Goal: Transaction & Acquisition: Purchase product/service

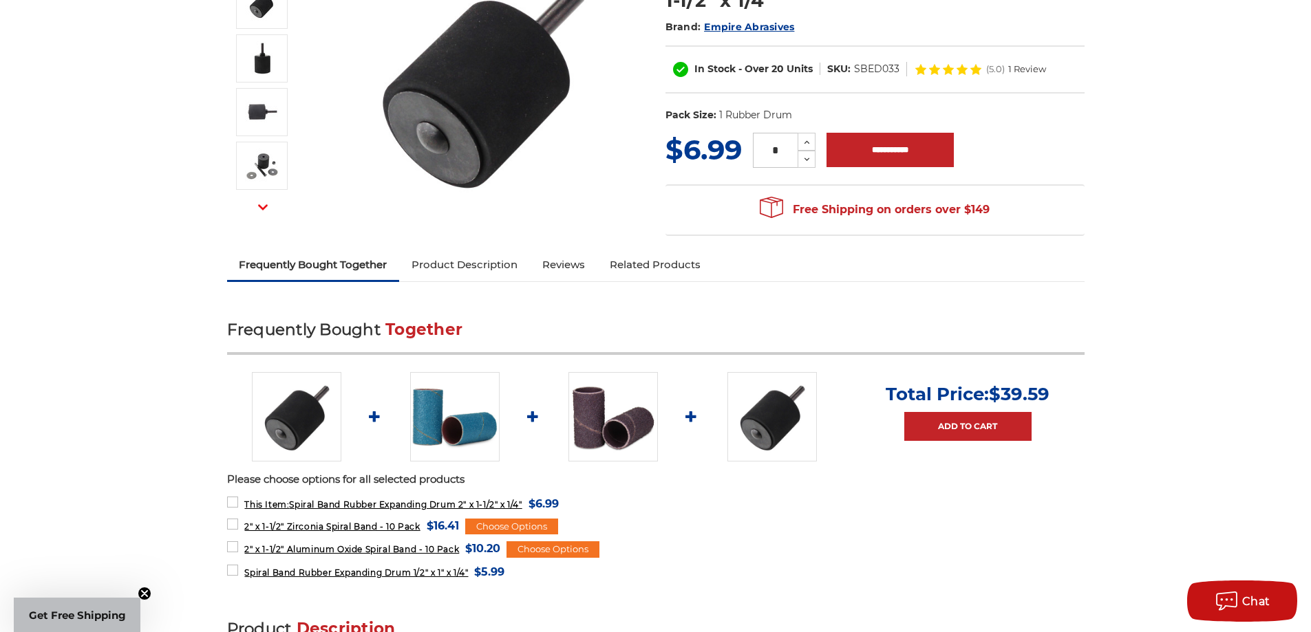
scroll to position [275, 0]
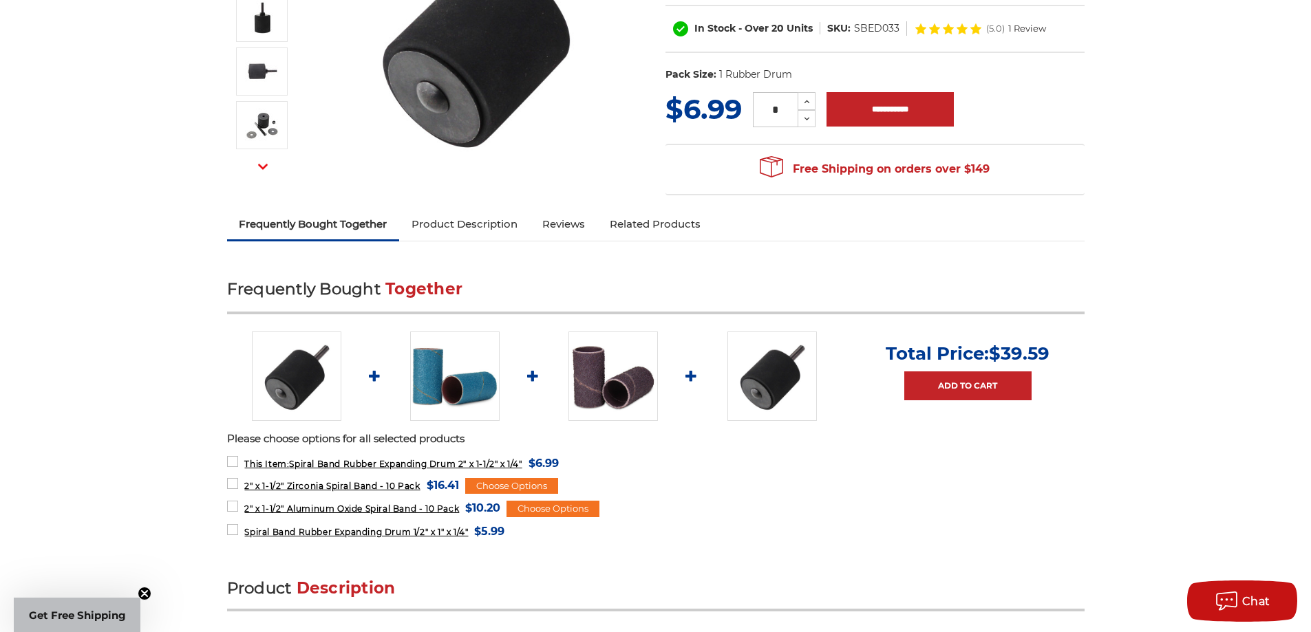
click at [486, 221] on link "Product Description" at bounding box center [464, 224] width 131 height 30
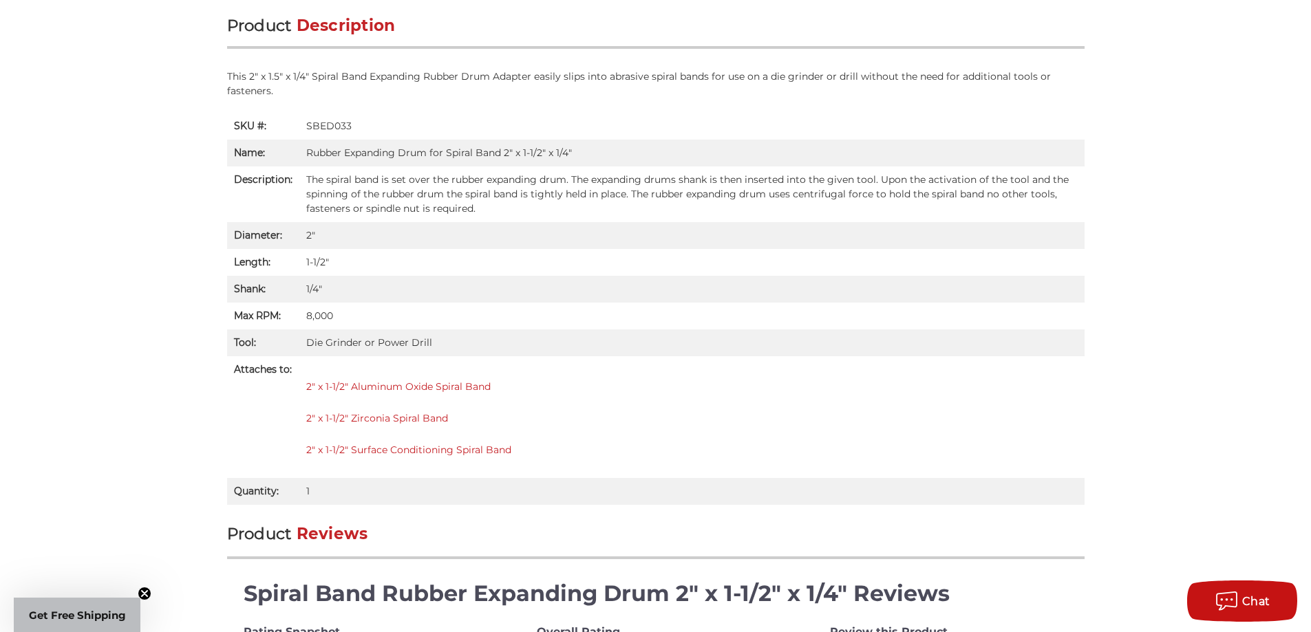
scroll to position [839, 0]
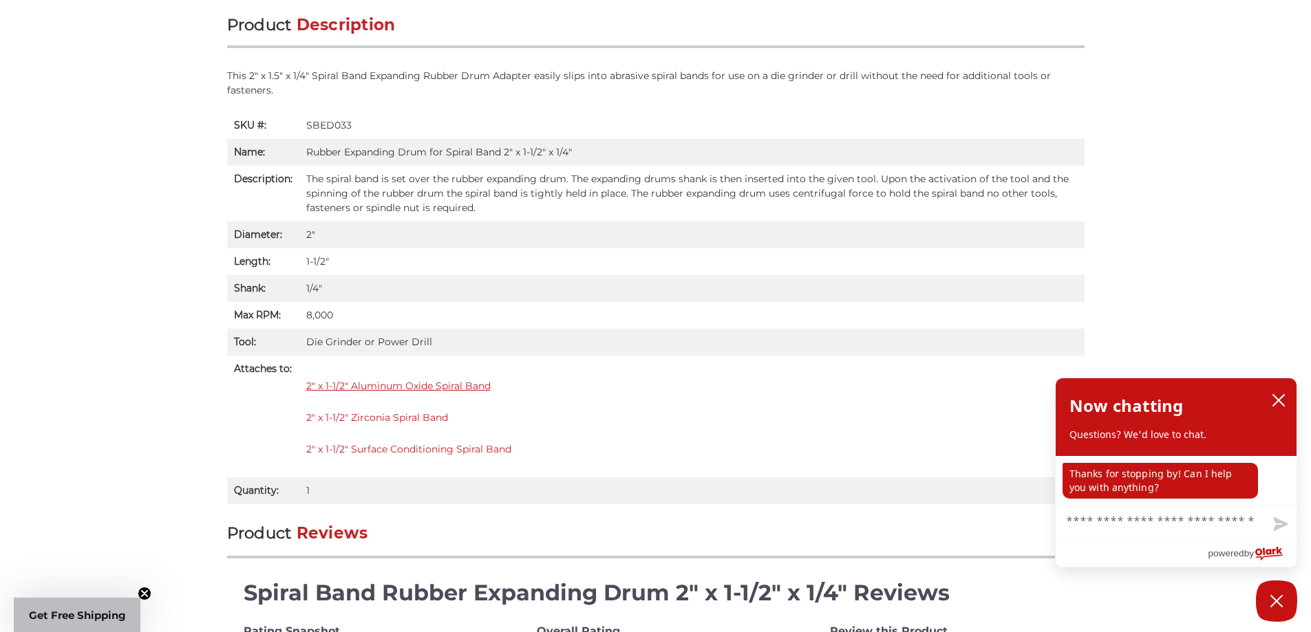
click at [460, 386] on link "2" x 1-1/2" Aluminum Oxide Spiral Band" at bounding box center [398, 386] width 184 height 12
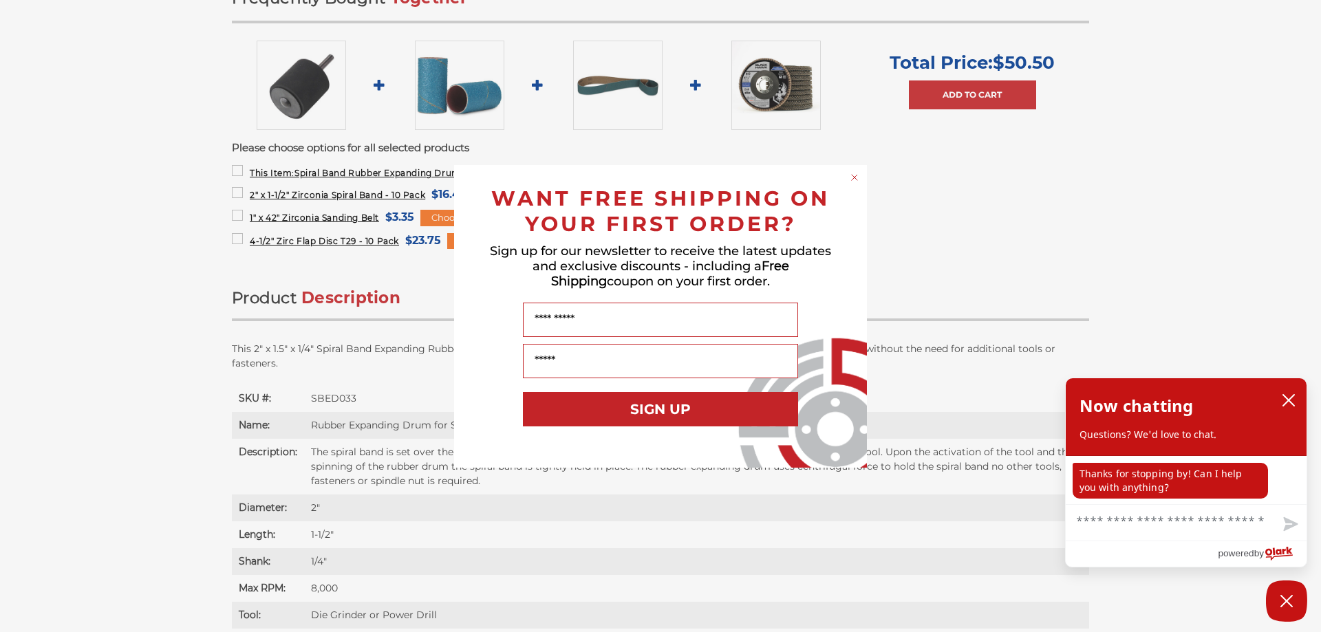
click at [855, 177] on icon "Close dialog" at bounding box center [855, 178] width 6 height 6
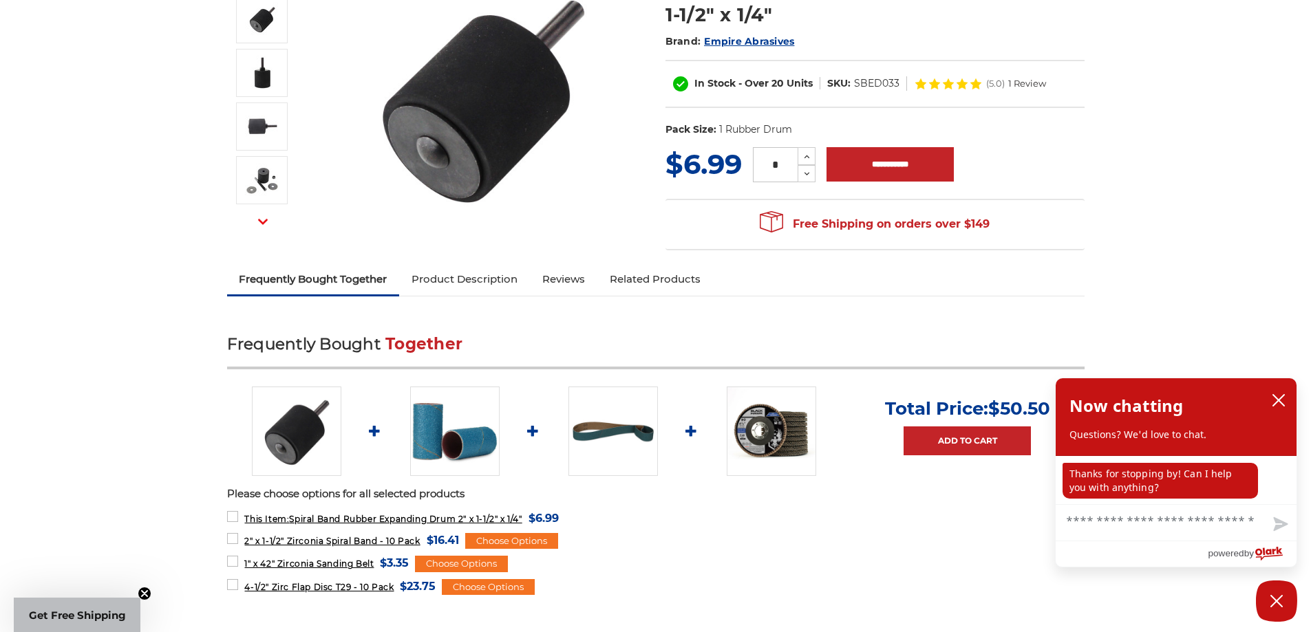
scroll to position [153, 0]
